Goal: Transaction & Acquisition: Purchase product/service

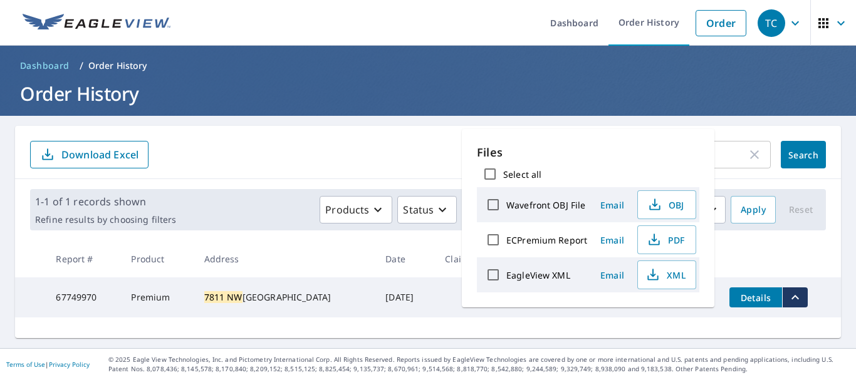
click at [397, 149] on form "7811 NW ​ Search Download Excel" at bounding box center [428, 155] width 796 height 28
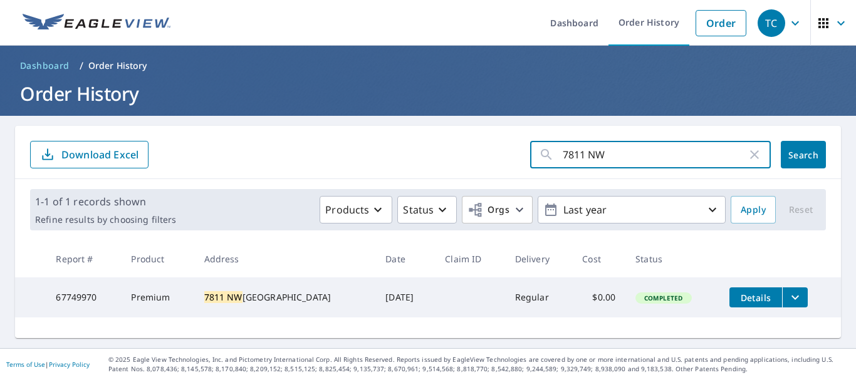
click at [608, 154] on input "7811 NW" at bounding box center [655, 154] width 184 height 35
type input "7"
paste input "[STREET_ADDRESS]"
type input "[STREET_ADDRESS]"
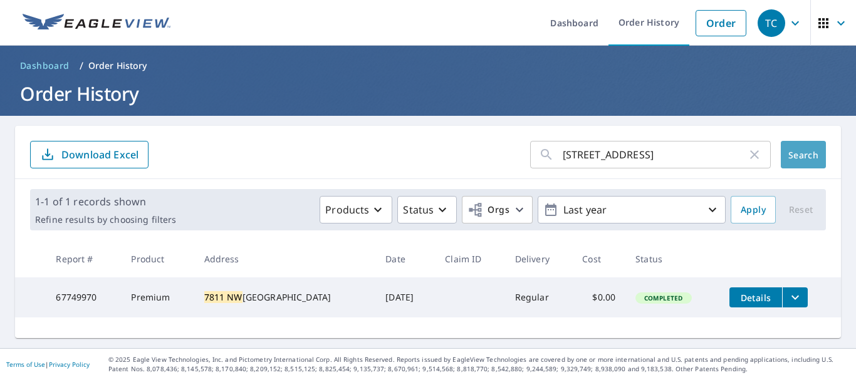
click at [802, 151] on span "Search" at bounding box center [803, 155] width 25 height 12
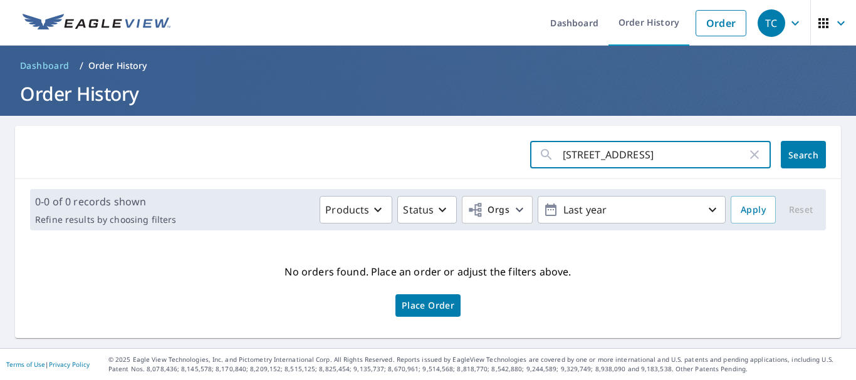
click at [657, 169] on input "[STREET_ADDRESS]" at bounding box center [655, 154] width 184 height 35
type input "5040 Gulf"
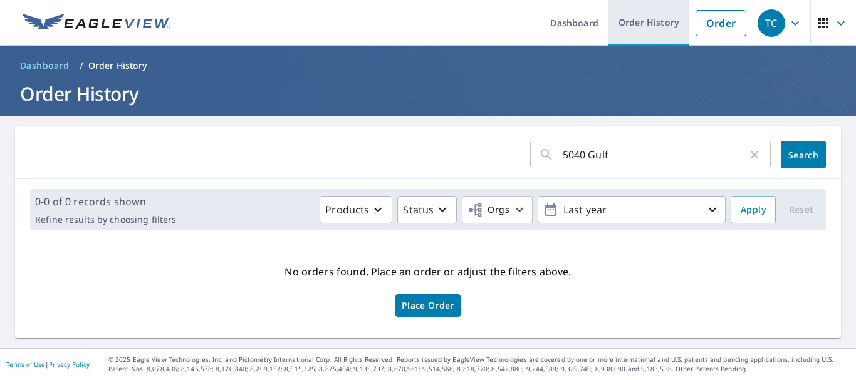
click at [623, 20] on link "Order History" at bounding box center [648, 23] width 81 height 46
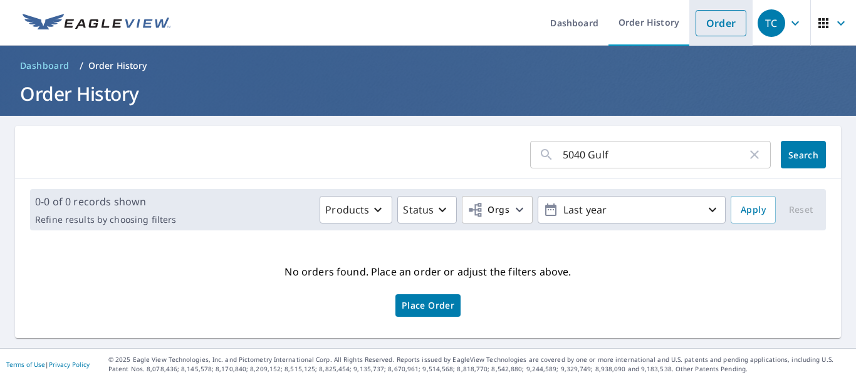
click at [718, 25] on link "Order" at bounding box center [720, 23] width 51 height 26
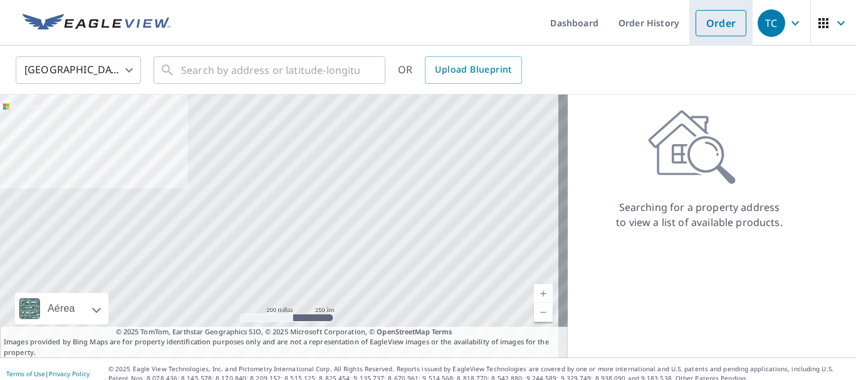
click at [718, 25] on link "Order" at bounding box center [720, 23] width 51 height 26
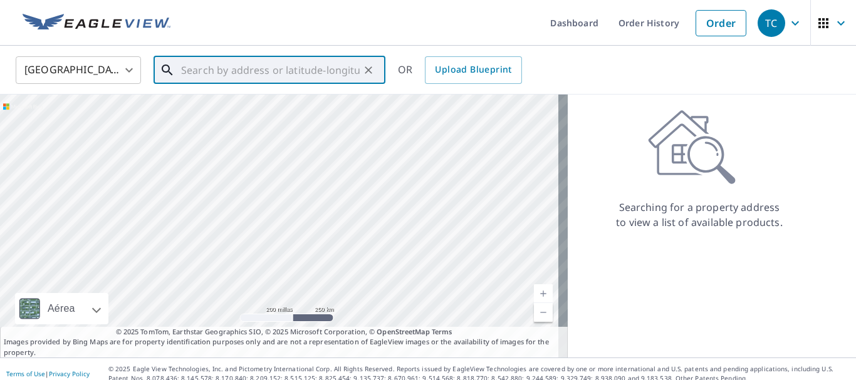
click at [307, 76] on input "text" at bounding box center [270, 70] width 179 height 35
paste input "[STREET_ADDRESS][PERSON_NAME]"
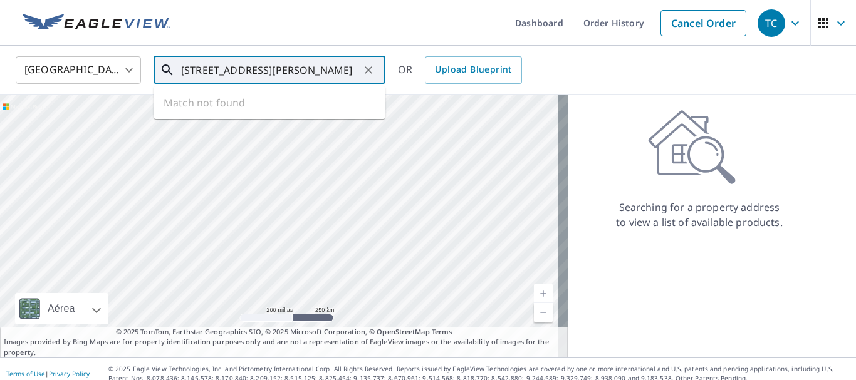
scroll to position [0, 23]
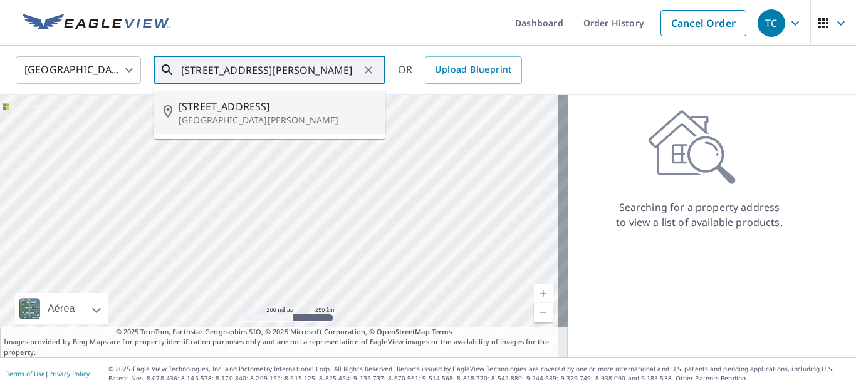
click at [231, 103] on span "[STREET_ADDRESS]" at bounding box center [277, 106] width 197 height 15
type input "[STREET_ADDRESS][PERSON_NAME]"
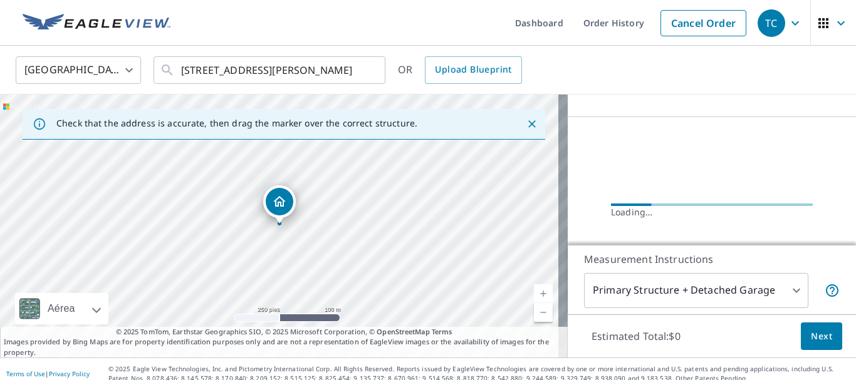
scroll to position [109, 0]
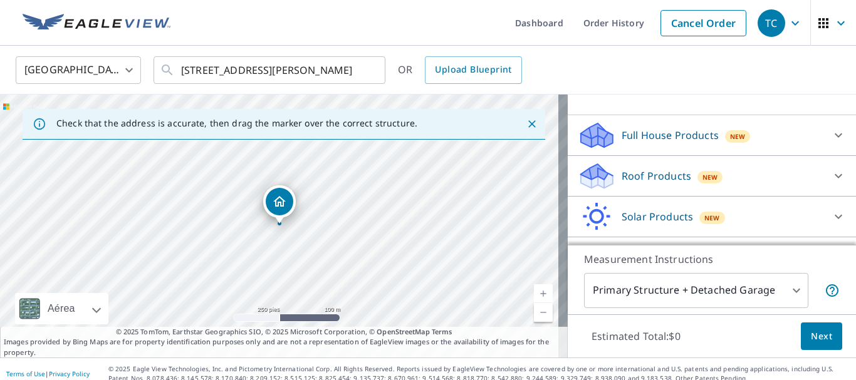
click at [606, 179] on div "Roof Products New" at bounding box center [701, 176] width 246 height 29
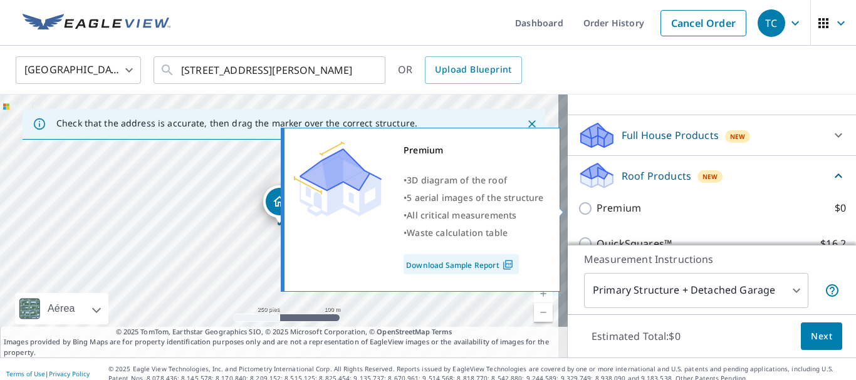
click at [623, 212] on p "Premium" at bounding box center [618, 208] width 44 height 16
click at [596, 212] on input "Premium $0" at bounding box center [587, 208] width 19 height 15
checkbox input "true"
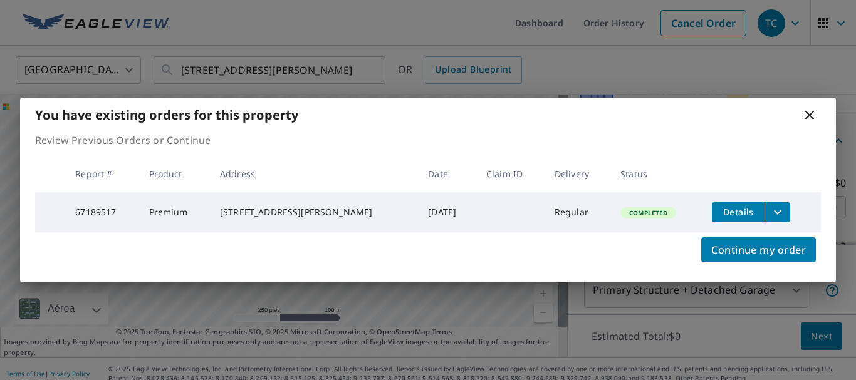
scroll to position [194, 0]
click at [766, 205] on button "filesDropdownBtn-67189517" at bounding box center [777, 212] width 26 height 20
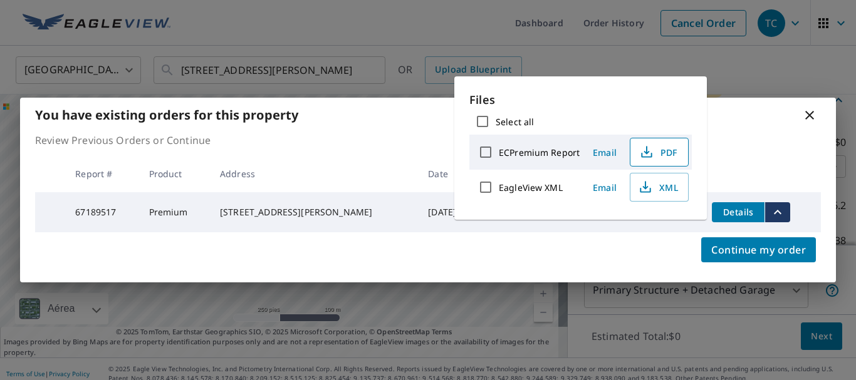
click at [650, 148] on icon "button" at bounding box center [646, 152] width 15 height 15
click at [734, 77] on div "You have existing orders for this property Review Previous Orders or Continue R…" at bounding box center [428, 190] width 856 height 380
